Goal: Check status: Check status

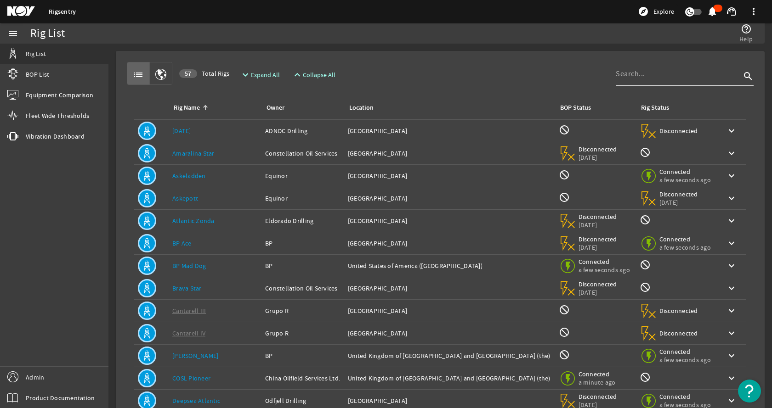
click at [646, 75] on input at bounding box center [677, 73] width 125 height 11
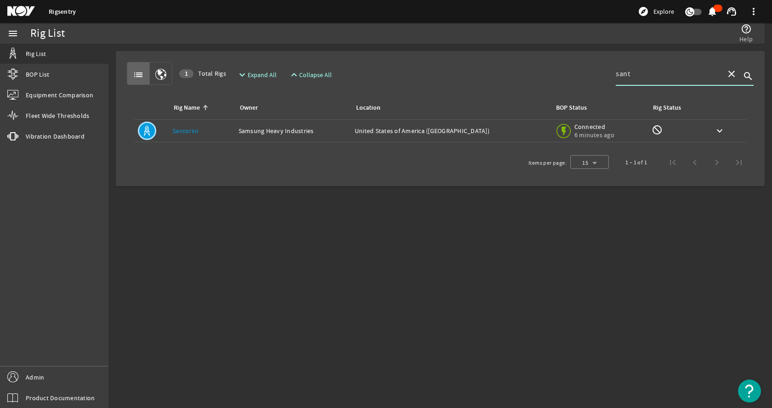
type input "sant"
click at [253, 135] on div "Owner: Samsung Heavy Industries" at bounding box center [292, 130] width 109 height 9
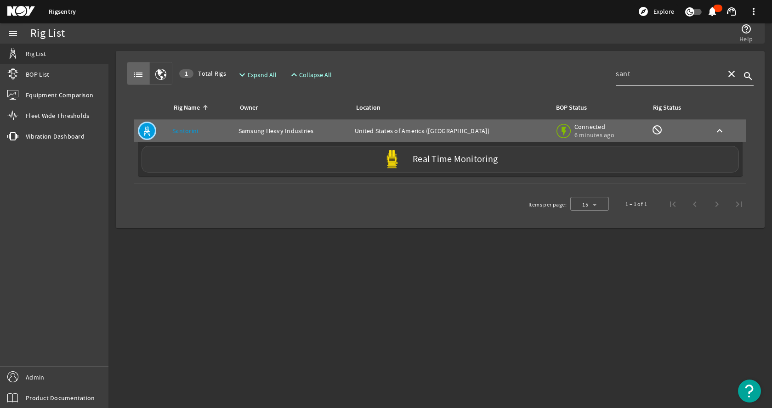
click at [244, 155] on div "Real Time Monitoring" at bounding box center [439, 159] width 597 height 27
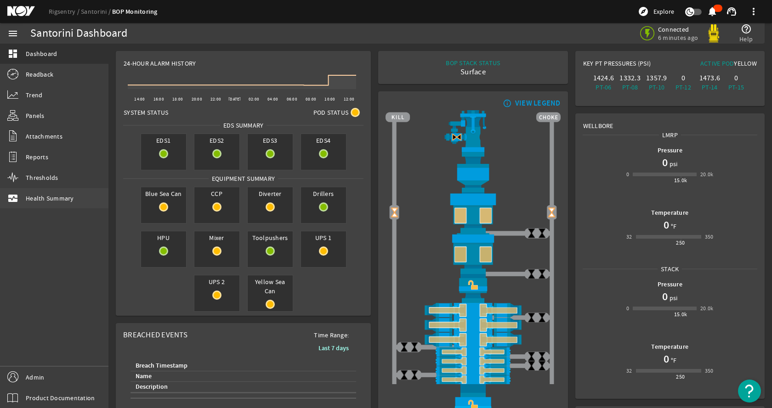
click at [44, 196] on span "Health Summary" at bounding box center [50, 198] width 48 height 9
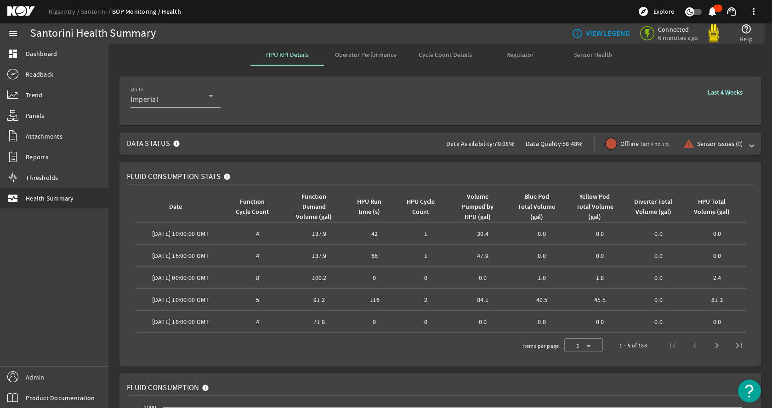
click at [362, 52] on span "Operator Performance" at bounding box center [366, 54] width 62 height 6
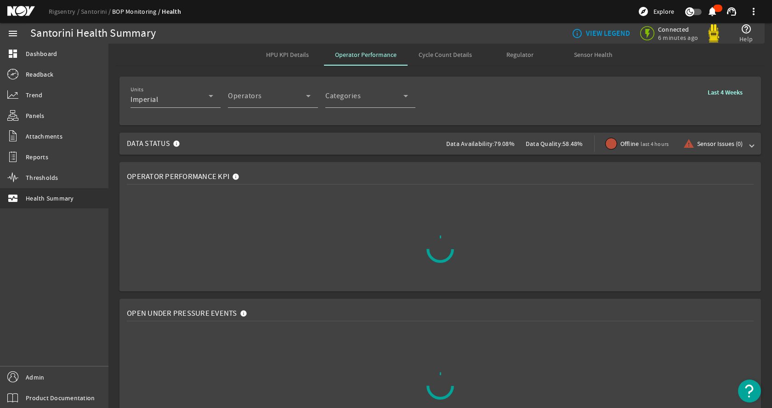
click at [354, 159] on rigsentry-mat-card "Operator Performance KPI" at bounding box center [439, 226] width 663 height 137
click at [724, 94] on b "Last 4 Weeks" at bounding box center [724, 92] width 35 height 9
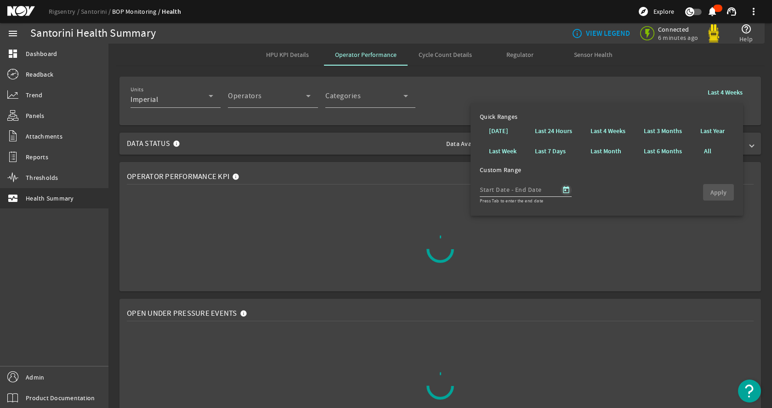
click at [568, 189] on span "Open calendar" at bounding box center [566, 190] width 22 height 22
click at [585, 216] on span "Previous month" at bounding box center [585, 216] width 18 height 18
click at [586, 216] on span "Previous month" at bounding box center [585, 216] width 18 height 18
click at [531, 308] on span "15" at bounding box center [528, 310] width 17 height 17
type input "[DATE]"
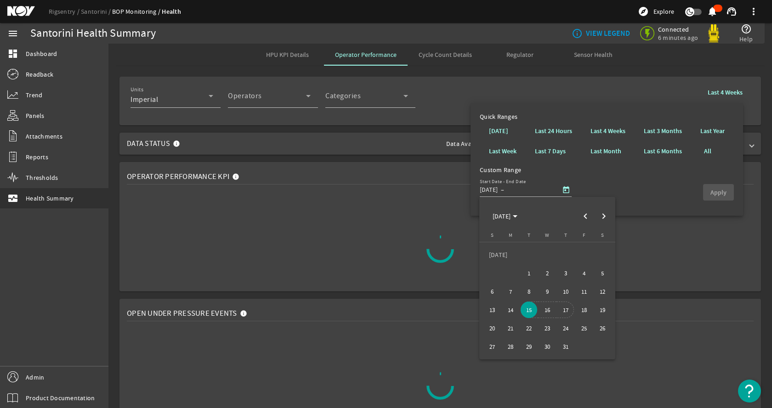
click at [567, 310] on span "17" at bounding box center [565, 310] width 17 height 17
type input "[DATE]"
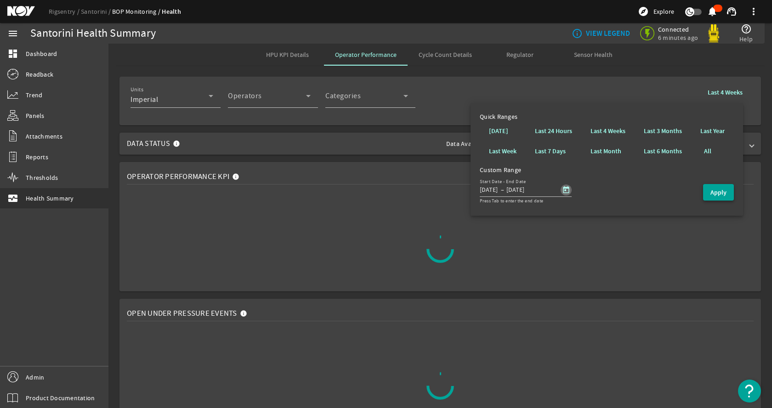
click at [713, 192] on b "Apply" at bounding box center [718, 192] width 16 height 9
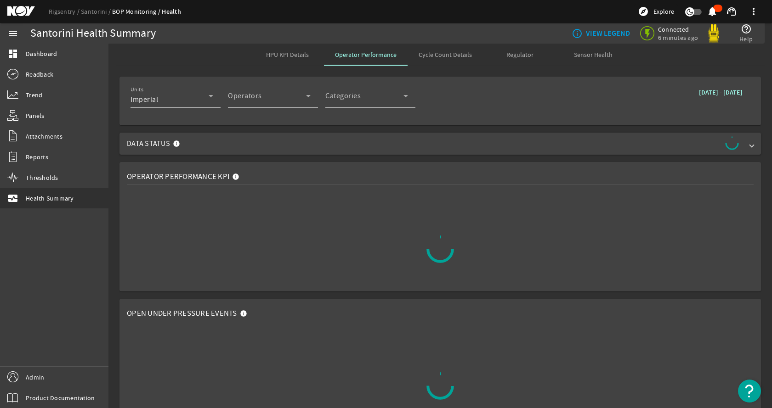
click at [556, 85] on div "Units Imperial Operators Operator Categories Categories July 15, 2025 - July 17…" at bounding box center [439, 101] width 619 height 34
click at [116, 153] on div "Data Status Data Availability: 79.08% Data Quality: 58.48% Offline last 4 hours…" at bounding box center [440, 144] width 656 height 22
drag, startPoint x: 322, startPoint y: 162, endPoint x: 384, endPoint y: 369, distance: 216.2
click at [384, 369] on div at bounding box center [440, 386] width 626 height 115
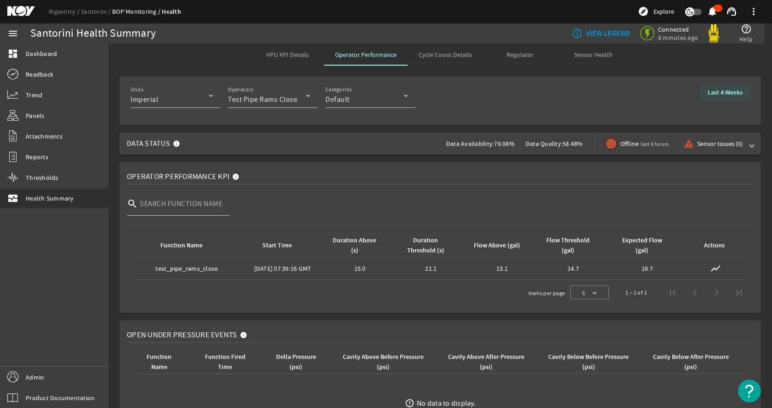
click at [708, 94] on b "Last 4 Weeks" at bounding box center [724, 92] width 35 height 9
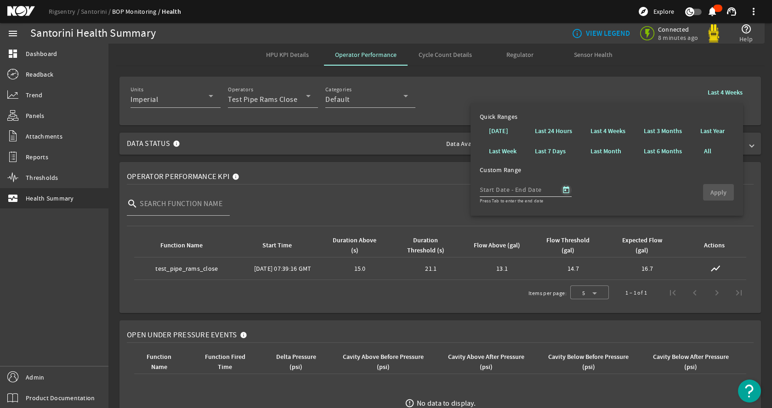
click at [566, 190] on span "Open calendar" at bounding box center [566, 190] width 22 height 22
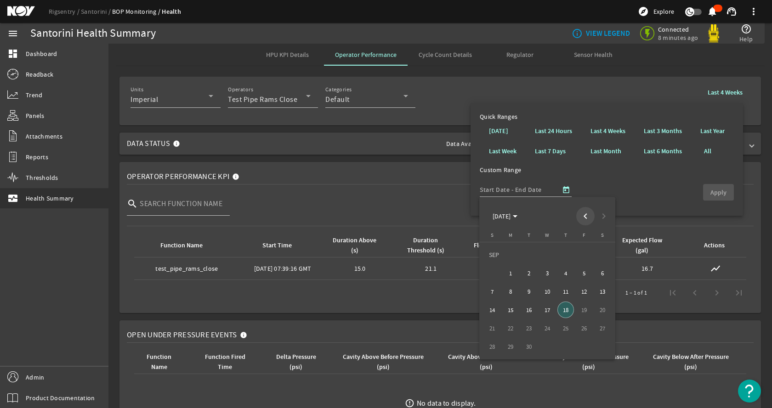
click at [583, 214] on span "Previous month" at bounding box center [585, 216] width 18 height 18
click at [587, 207] on span "Previous month" at bounding box center [585, 216] width 18 height 18
click at [530, 309] on span "15" at bounding box center [528, 310] width 17 height 17
type input "[DATE]"
click at [562, 309] on span "17" at bounding box center [565, 310] width 17 height 17
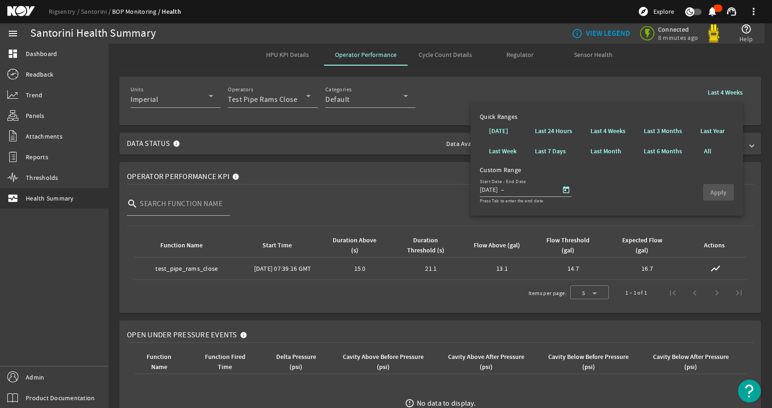
type input "[DATE]"
click at [725, 186] on span "button" at bounding box center [718, 192] width 31 height 22
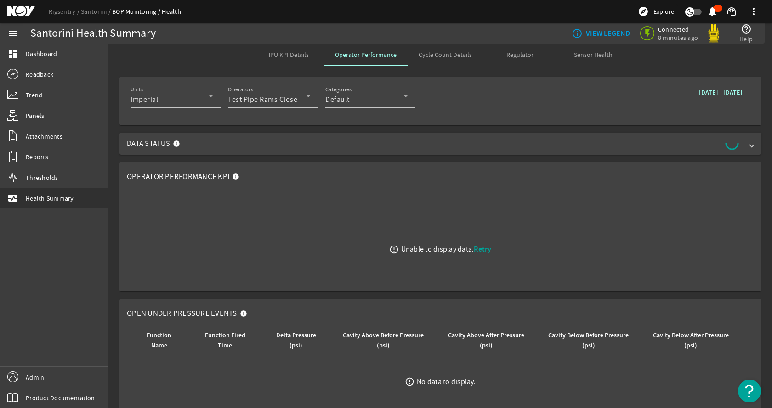
click at [762, 148] on rigsentry-sensor-data-status-container "Data Status" at bounding box center [439, 144] width 663 height 22
click at [722, 94] on b "[DATE] - [DATE]" at bounding box center [721, 92] width 44 height 9
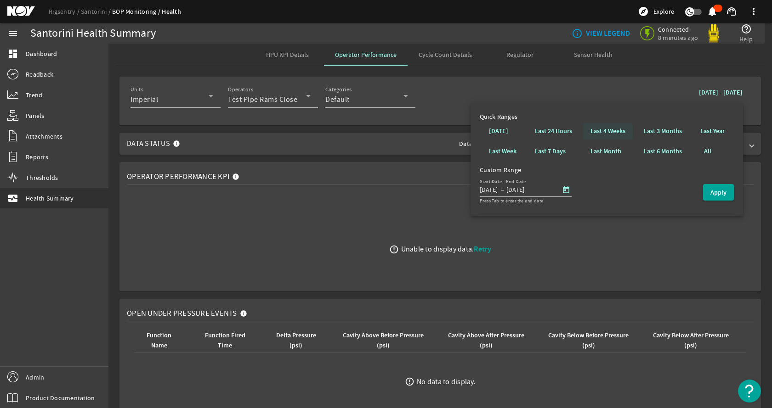
click at [623, 128] on b "Last 4 Weeks" at bounding box center [607, 131] width 35 height 9
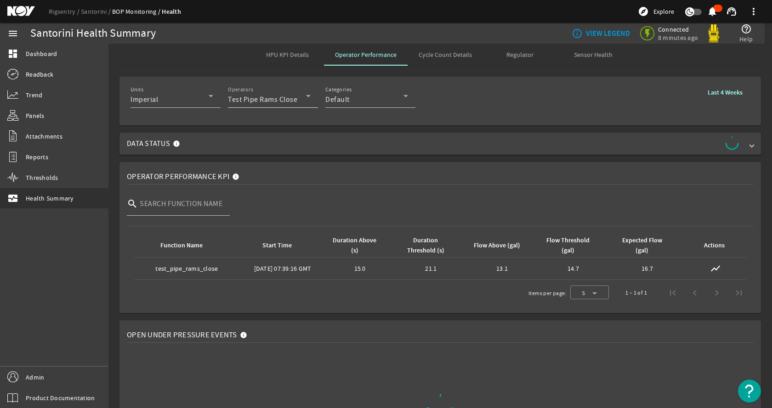
click at [280, 98] on span "Test Pipe Rams Close" at bounding box center [262, 99] width 69 height 9
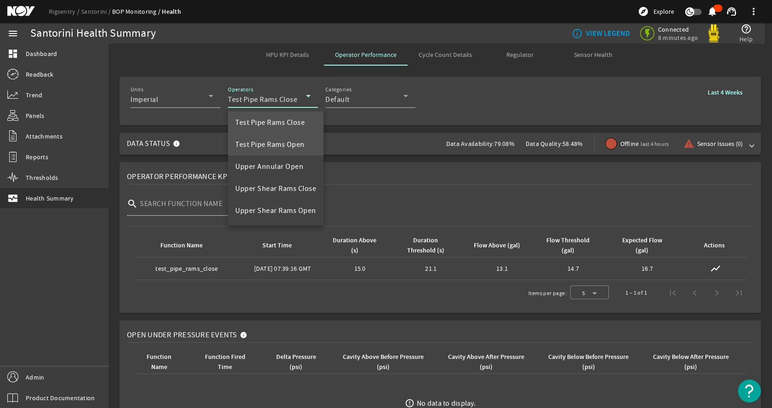
click at [282, 146] on span "Test Pipe Rams Open" at bounding box center [269, 144] width 69 height 11
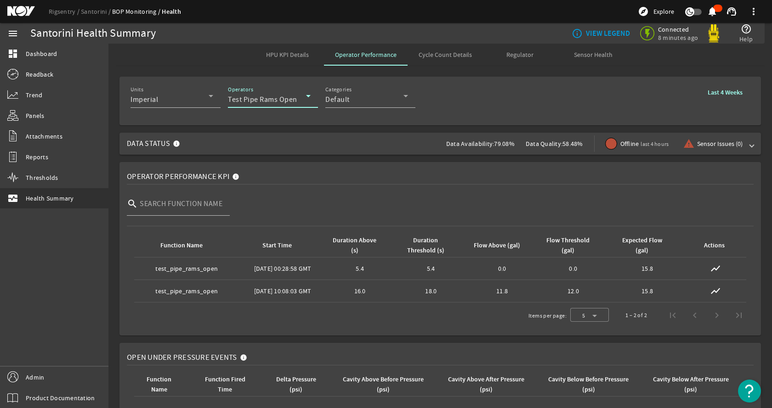
click at [291, 103] on span "Test Pipe Rams Open" at bounding box center [262, 99] width 69 height 9
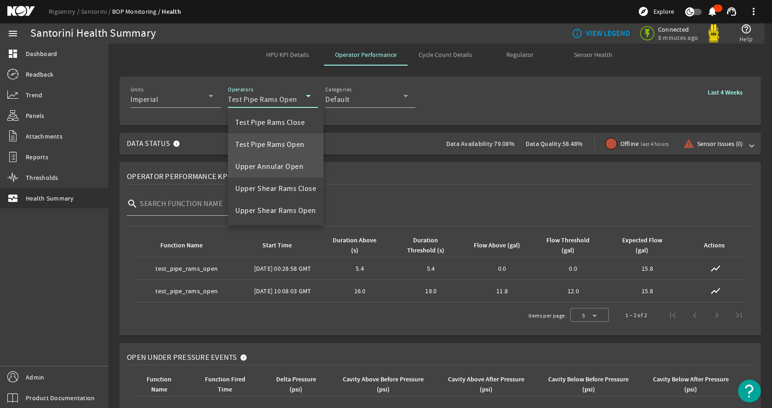
click at [288, 168] on span "Upper Annular Open" at bounding box center [269, 166] width 68 height 11
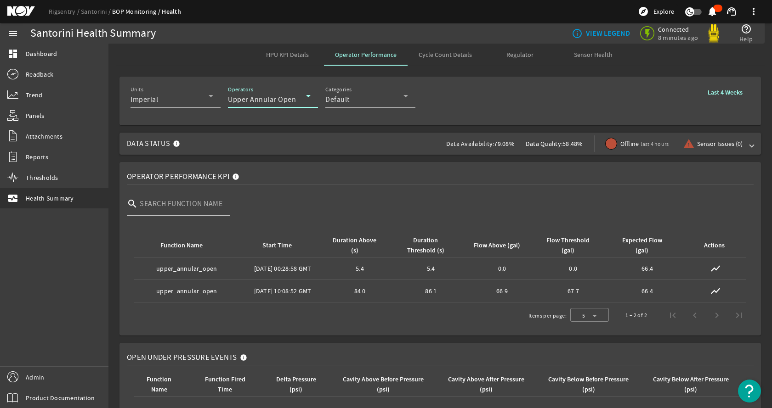
drag, startPoint x: 288, startPoint y: 96, endPoint x: 285, endPoint y: 100, distance: 5.0
click at [286, 98] on span "Upper Annular Open" at bounding box center [262, 99] width 68 height 9
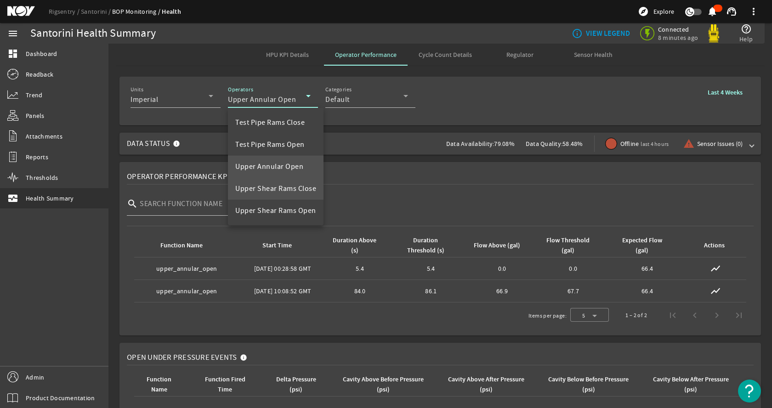
click at [255, 192] on span "Upper Shear Rams Close" at bounding box center [275, 188] width 81 height 11
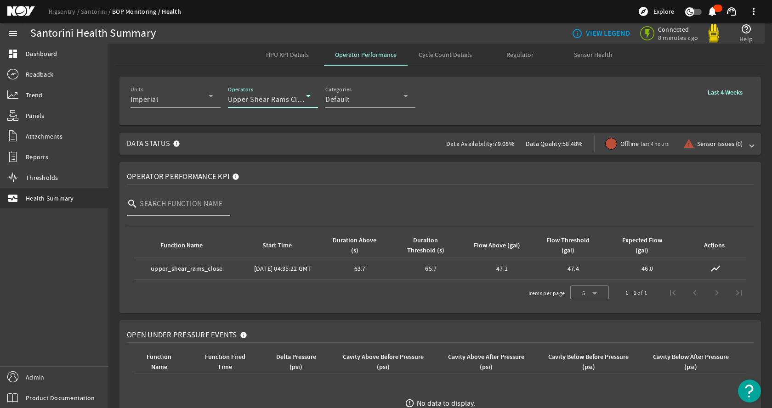
click at [286, 103] on span "Upper Shear Rams Close" at bounding box center [268, 99] width 81 height 9
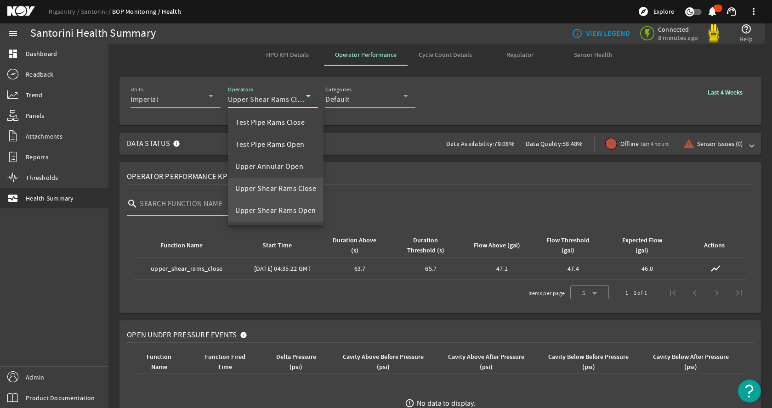
click at [274, 215] on span "Upper Shear Rams Open" at bounding box center [275, 210] width 81 height 11
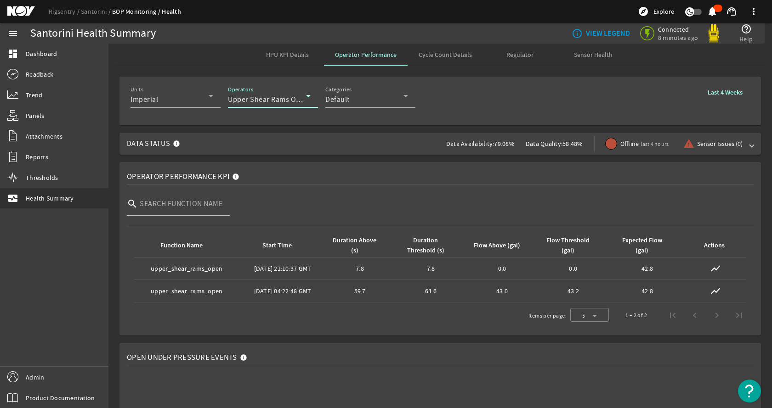
click at [316, 163] on mat-card "Operator Performance KPI search Function Name Start Time Duration Above (s) Dur…" at bounding box center [439, 249] width 641 height 174
click at [284, 103] on span "Upper Shear Rams Open" at bounding box center [268, 99] width 81 height 9
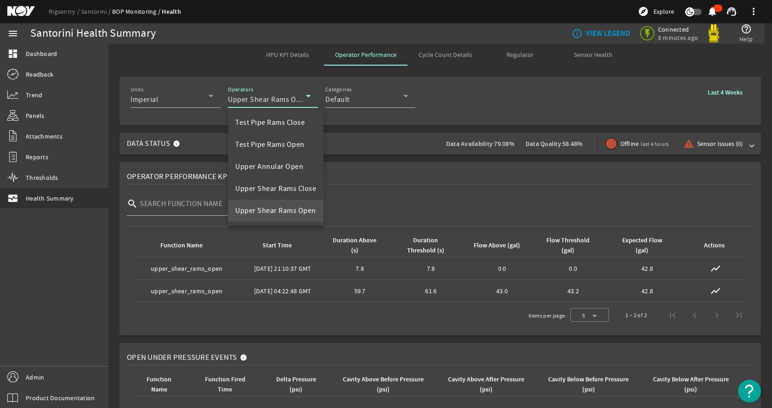
click at [409, 147] on div at bounding box center [386, 204] width 772 height 408
